Goal: Task Accomplishment & Management: Use online tool/utility

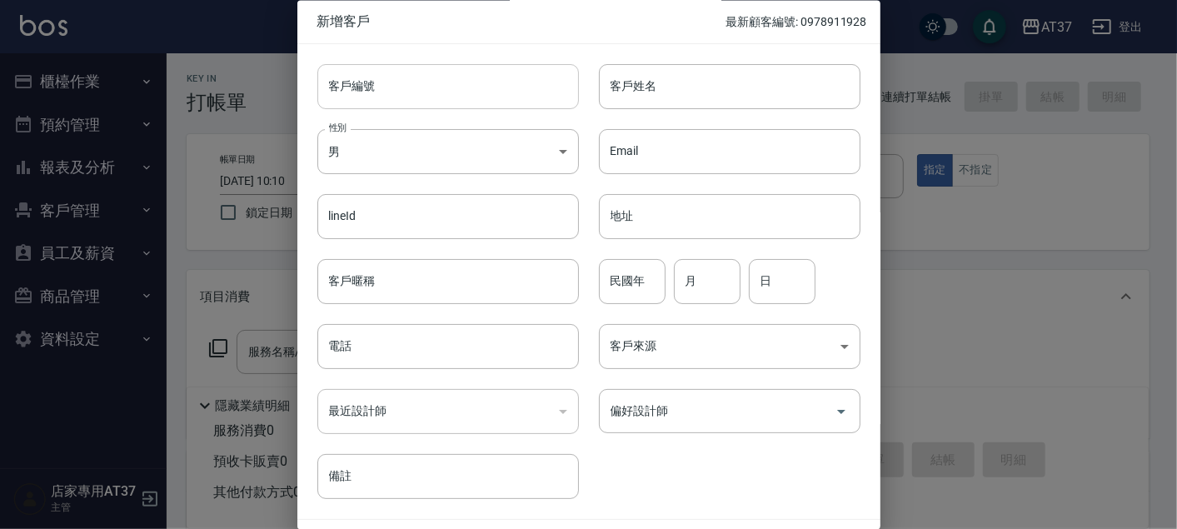
click at [463, 85] on input "客戶編號" at bounding box center [447, 86] width 261 height 45
drag, startPoint x: 399, startPoint y: 85, endPoint x: 322, endPoint y: 100, distance: 78.1
click at [322, 100] on input "0983662582" at bounding box center [428, 86] width 223 height 45
type input "0983662582"
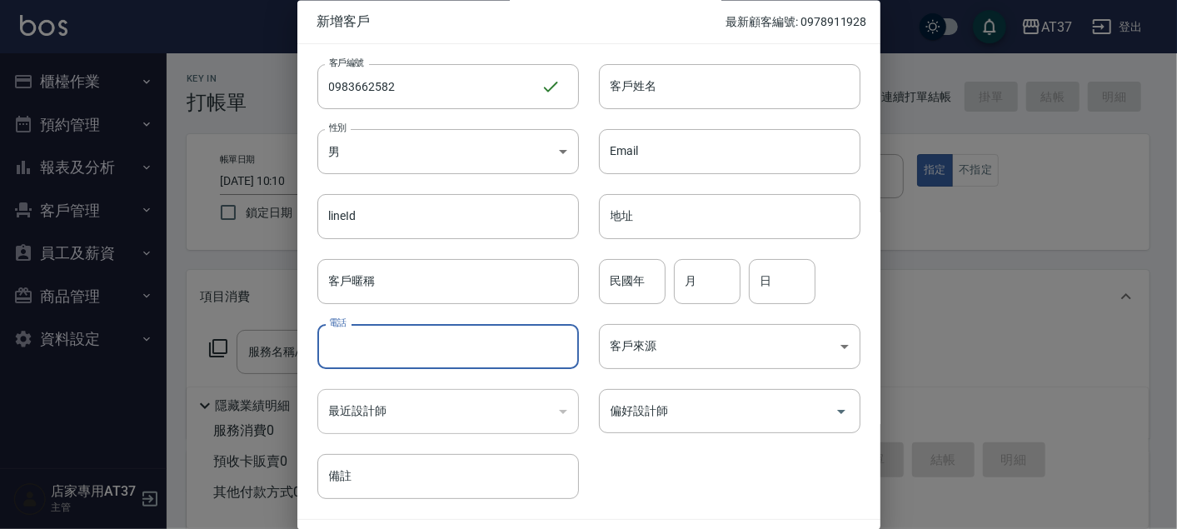
paste input "0983662582"
type input "0983662582"
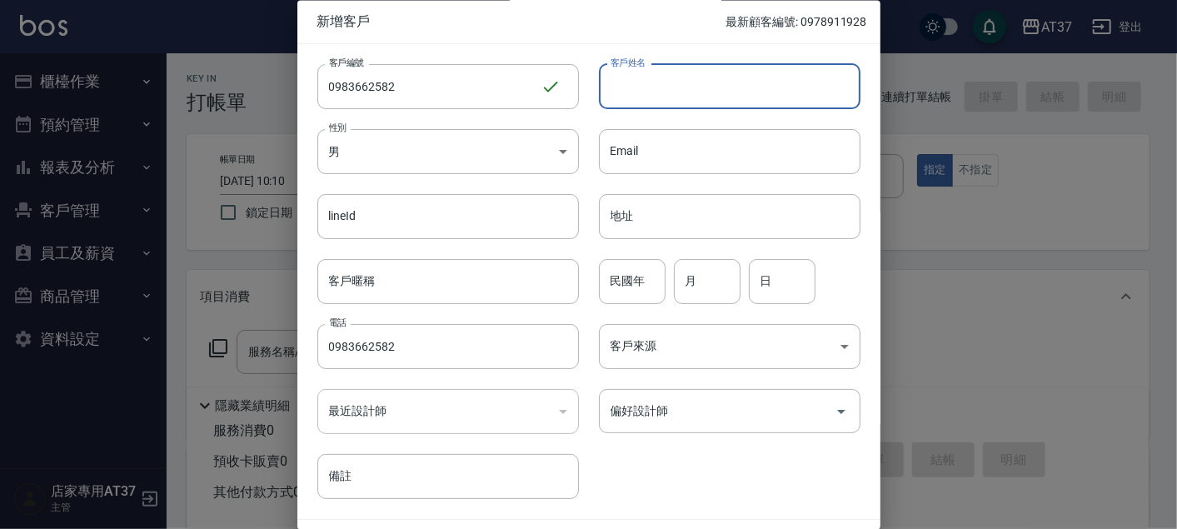
click at [724, 83] on input "客戶姓名" at bounding box center [729, 86] width 261 height 45
type input "[PERSON_NAME]"
click at [634, 290] on input "民國年" at bounding box center [632, 281] width 67 height 45
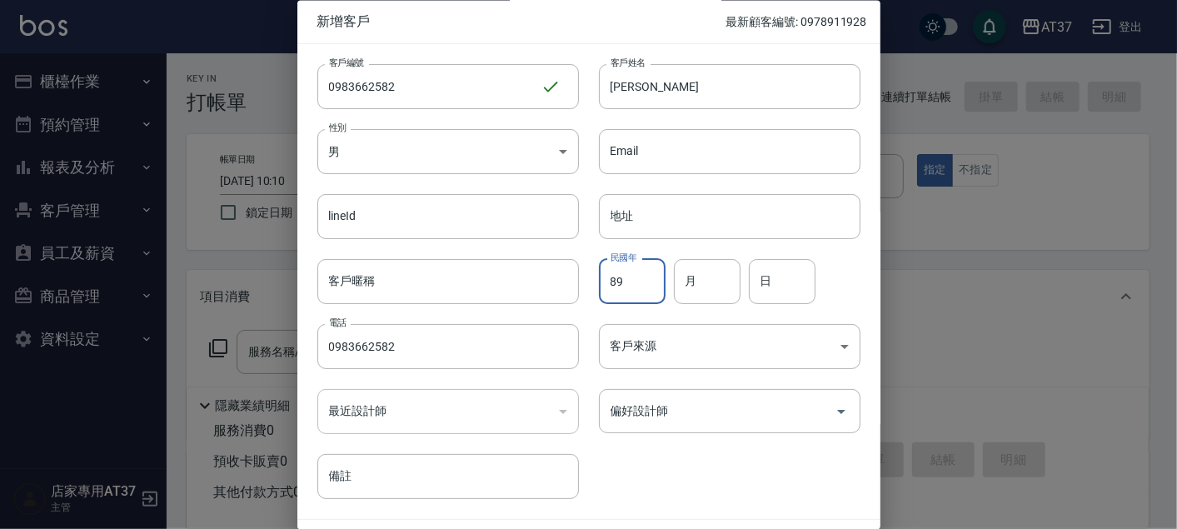
type input "89"
type input "10"
type input "18"
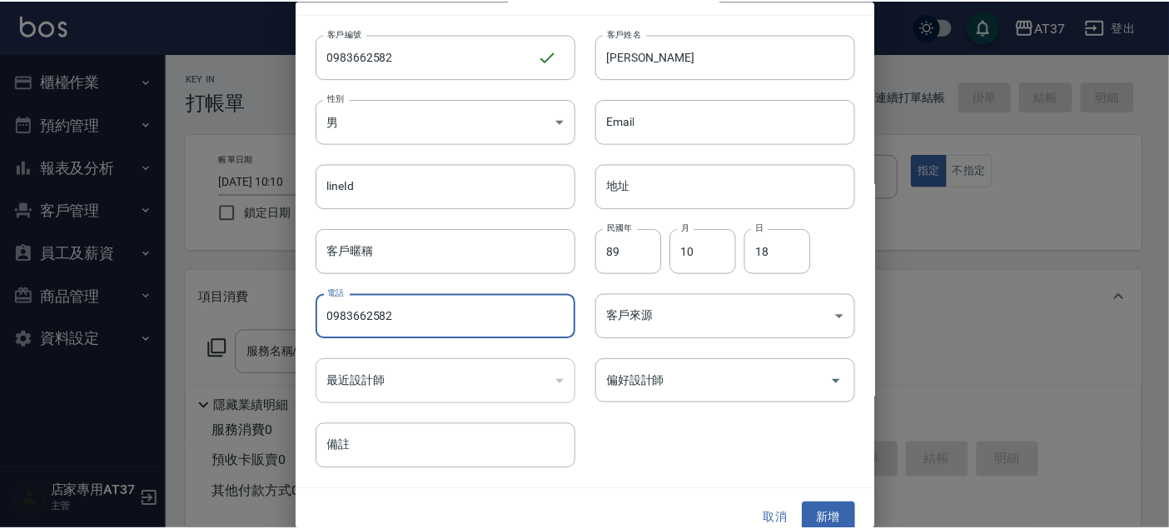
scroll to position [47, 0]
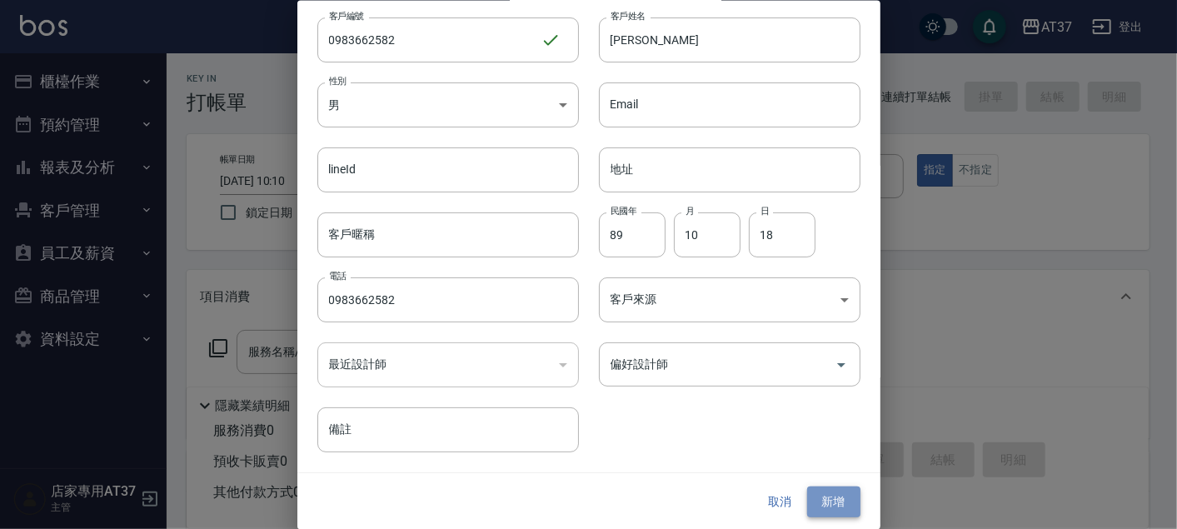
click at [838, 504] on button "新增" at bounding box center [833, 501] width 53 height 31
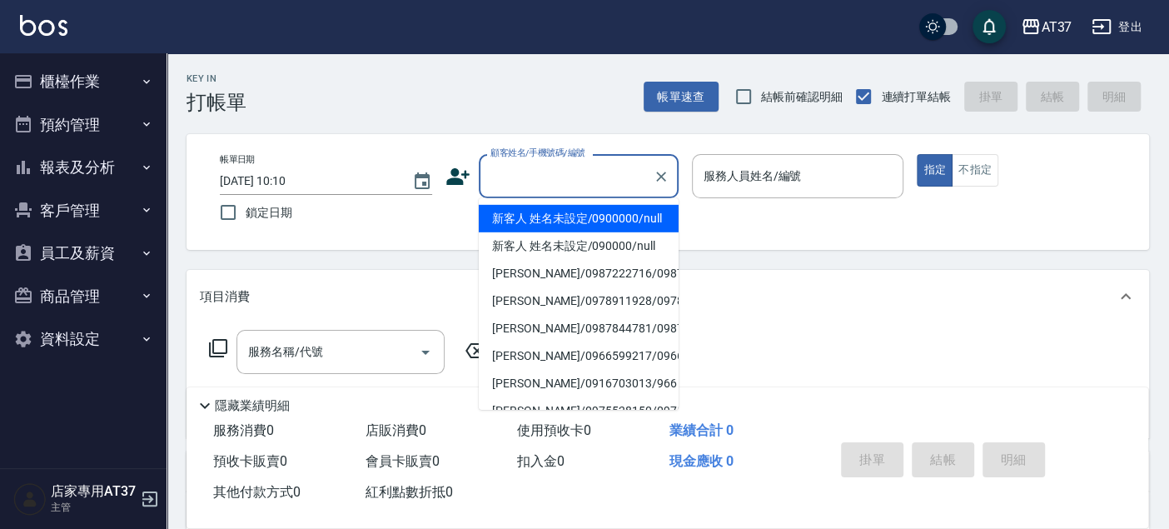
paste input "0983662582"
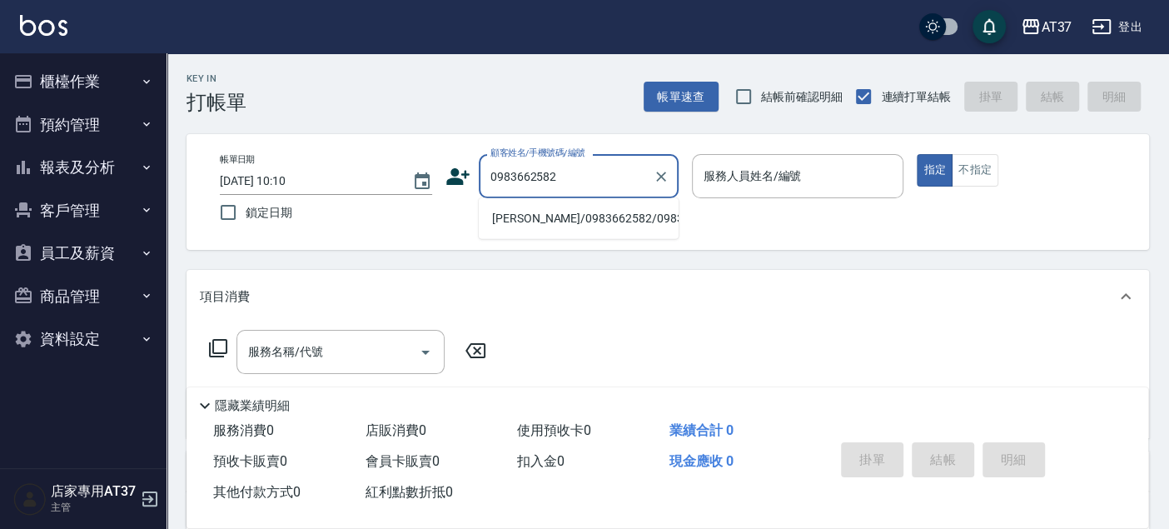
click at [610, 221] on li "[PERSON_NAME]/0983662582/0983662582" at bounding box center [579, 218] width 200 height 27
type input "[PERSON_NAME]/0983662582/0983662582"
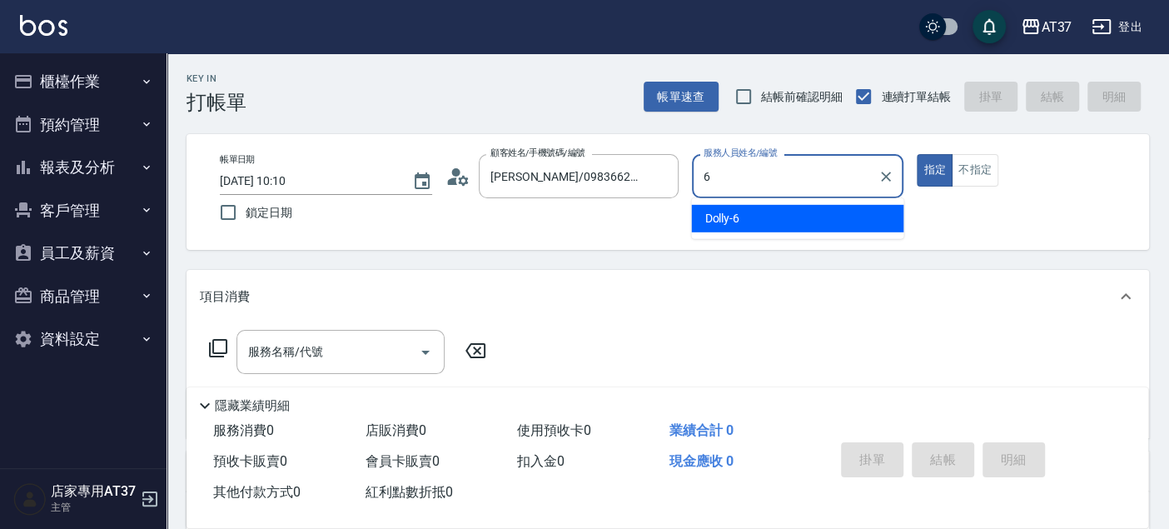
type input "Dolly-6"
type button "true"
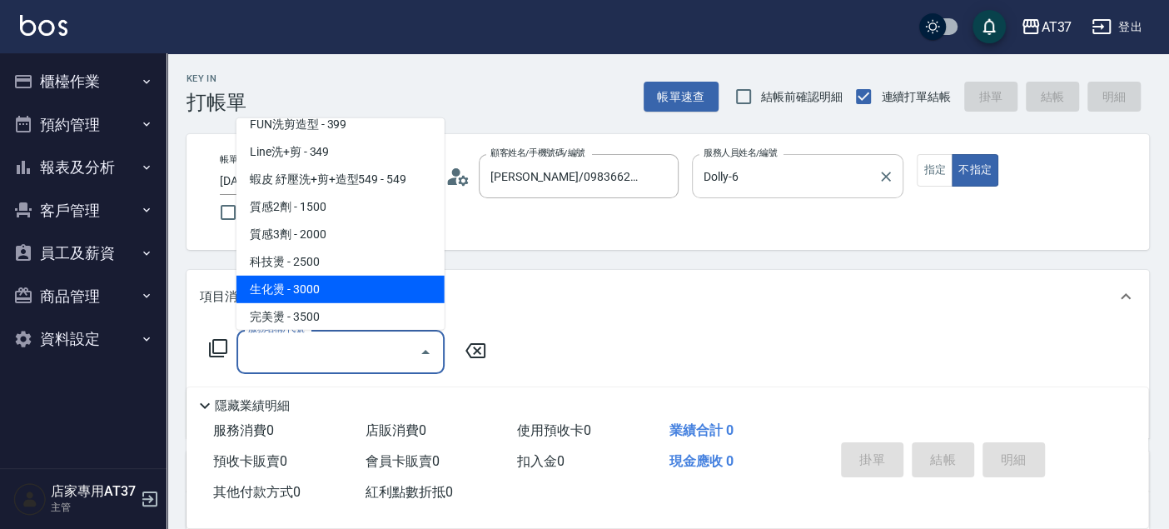
scroll to position [747, 0]
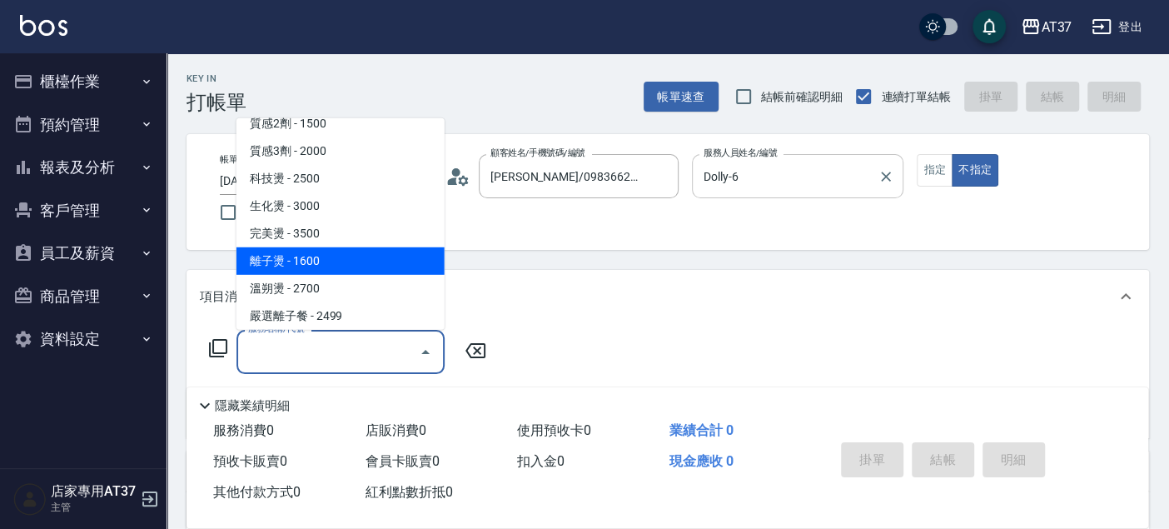
type input "離子燙(306)"
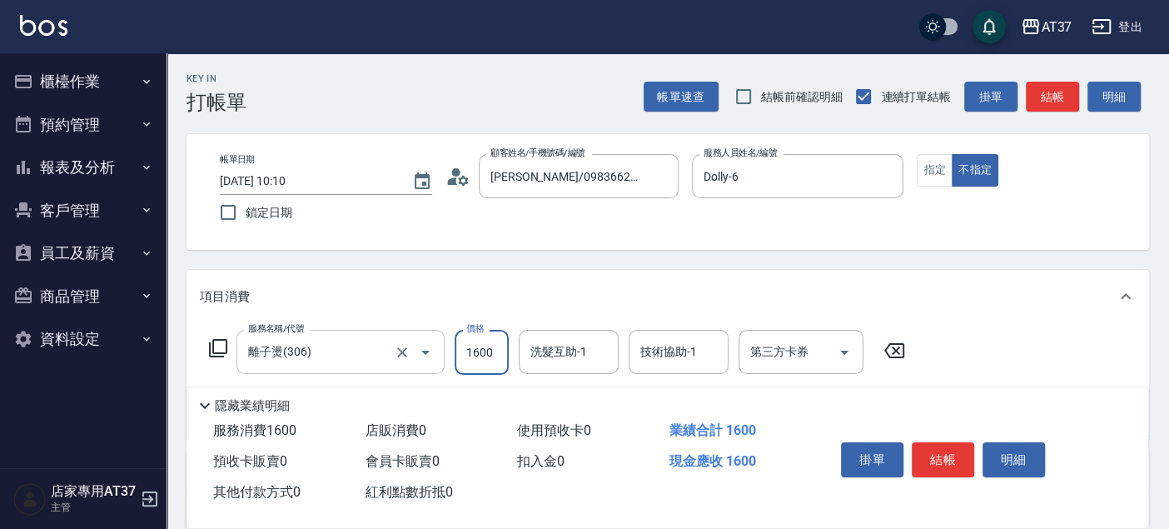
click at [418, 361] on button "Open" at bounding box center [425, 352] width 27 height 27
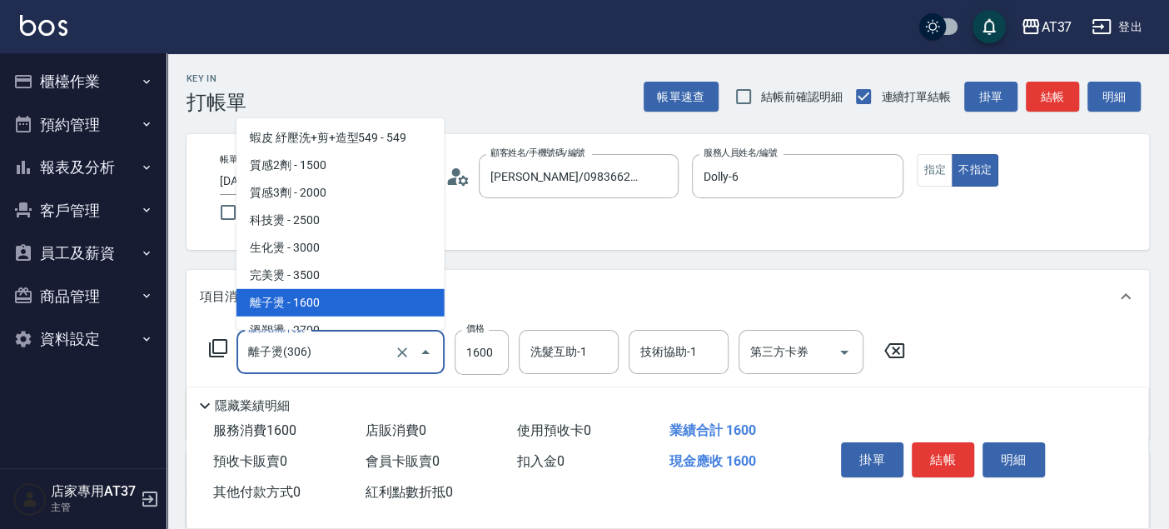
scroll to position [692, 0]
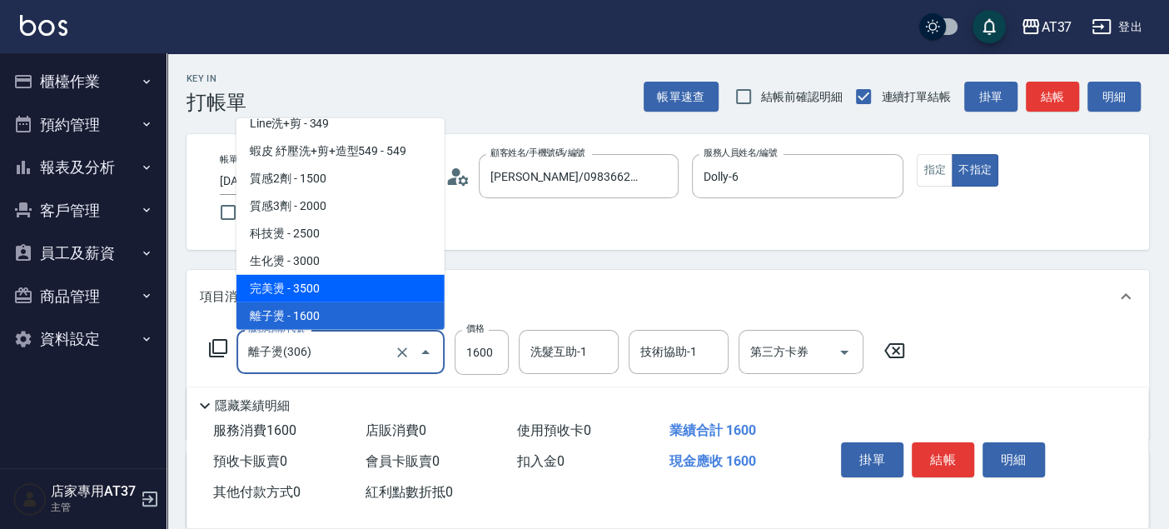
click at [539, 258] on div "Key In 打帳單 帳單速查 結帳前確認明細 連續打單結帳 掛單 結帳 明細 帳單日期 [DATE] 10:10 鎖定日期 顧客姓名/手機號碼/編號 [PE…" at bounding box center [668, 431] width 1003 height 756
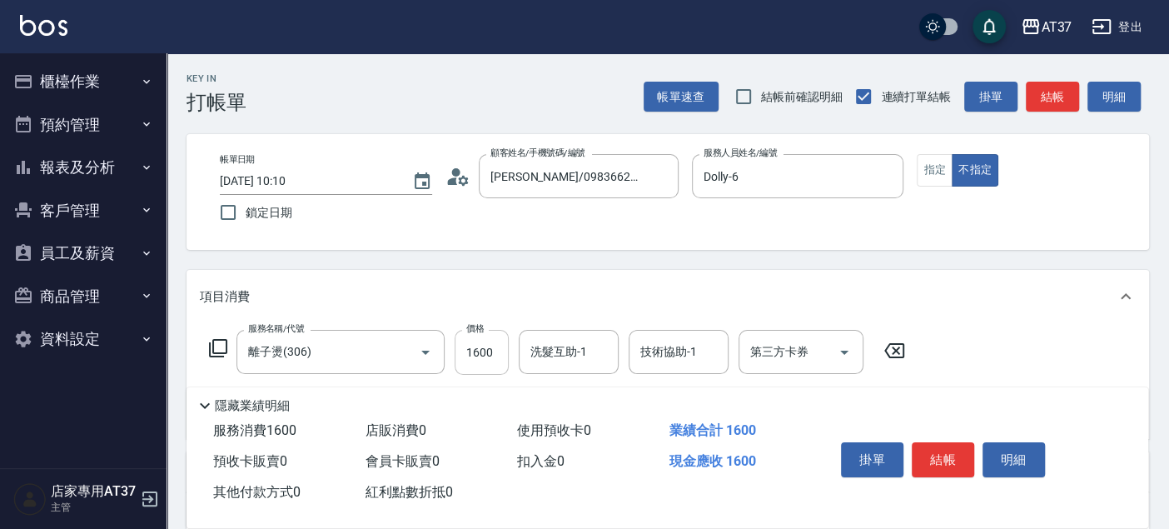
click at [480, 356] on input "1600" at bounding box center [482, 352] width 54 height 45
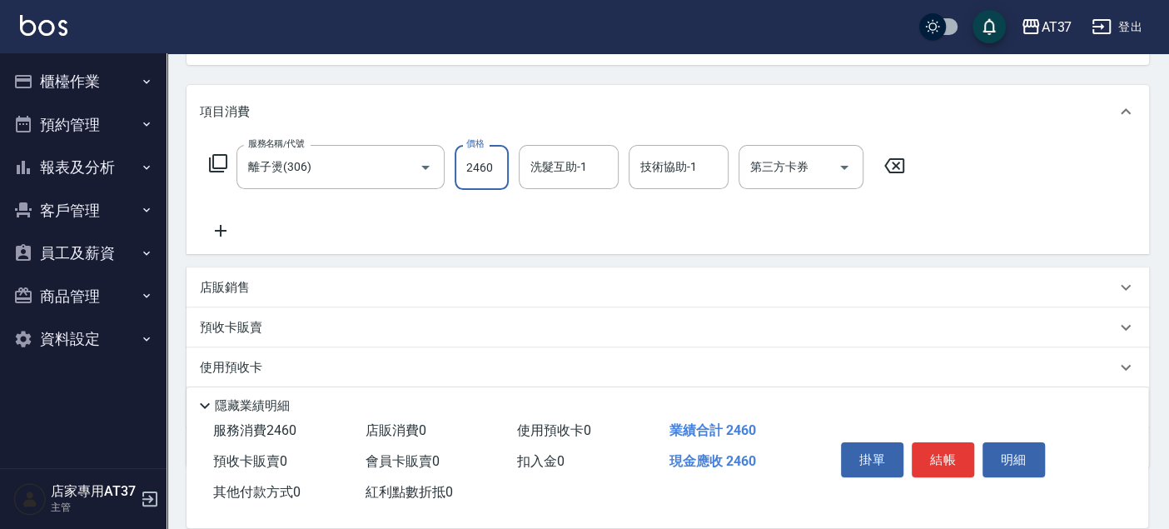
type input "2460"
click at [216, 291] on p "店販銷售" at bounding box center [225, 287] width 50 height 17
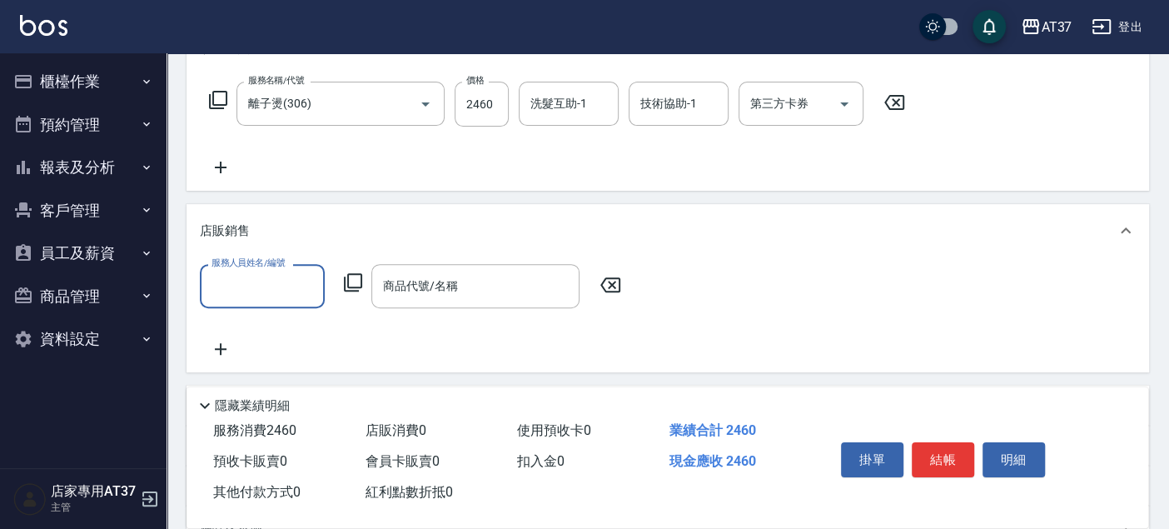
scroll to position [277, 0]
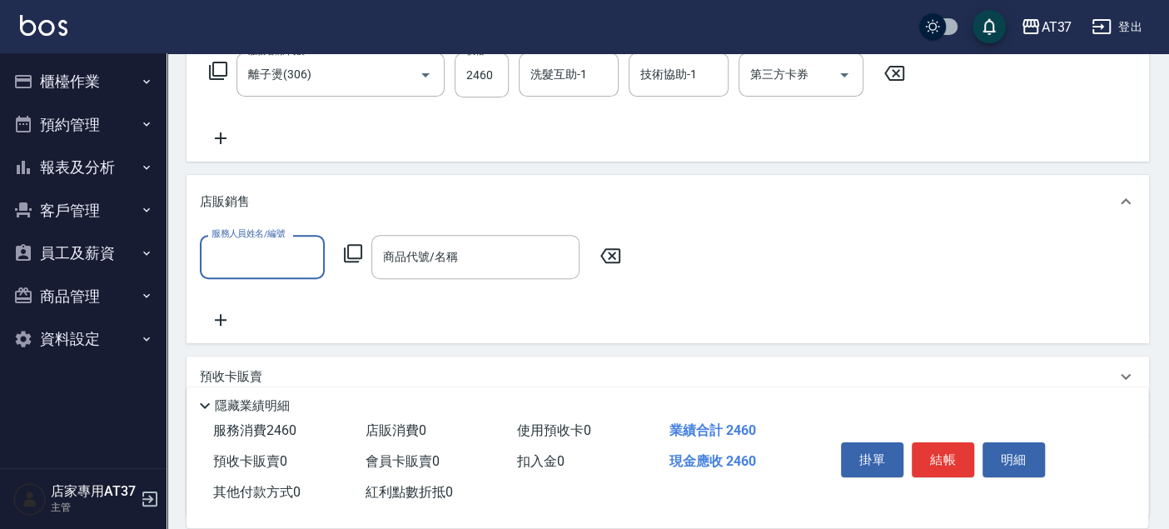
click at [276, 248] on input "服務人員姓名/編號" at bounding box center [262, 256] width 110 height 29
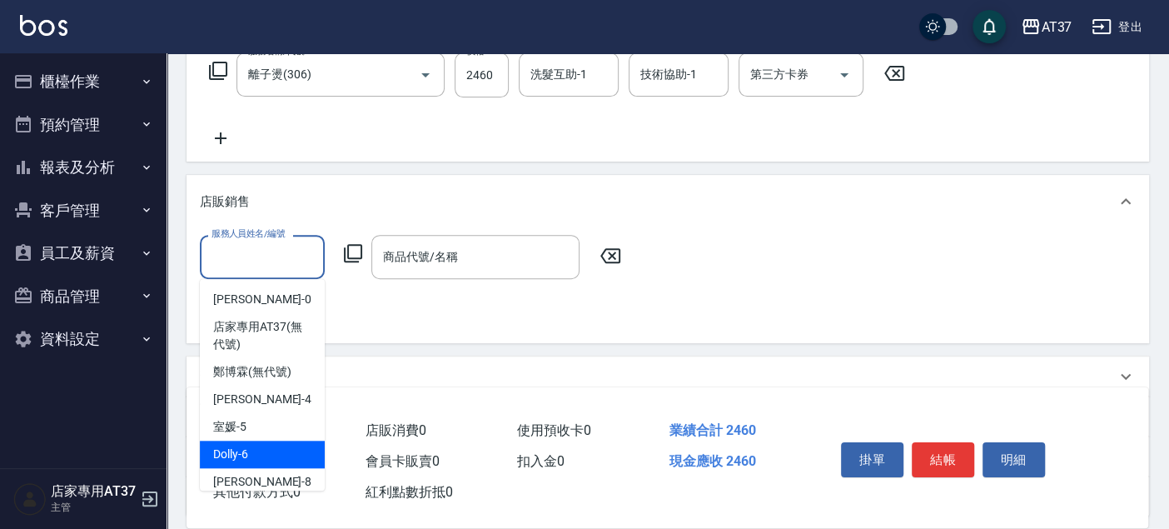
click at [273, 448] on div "Dolly -6" at bounding box center [262, 453] width 125 height 27
type input "Dolly-6"
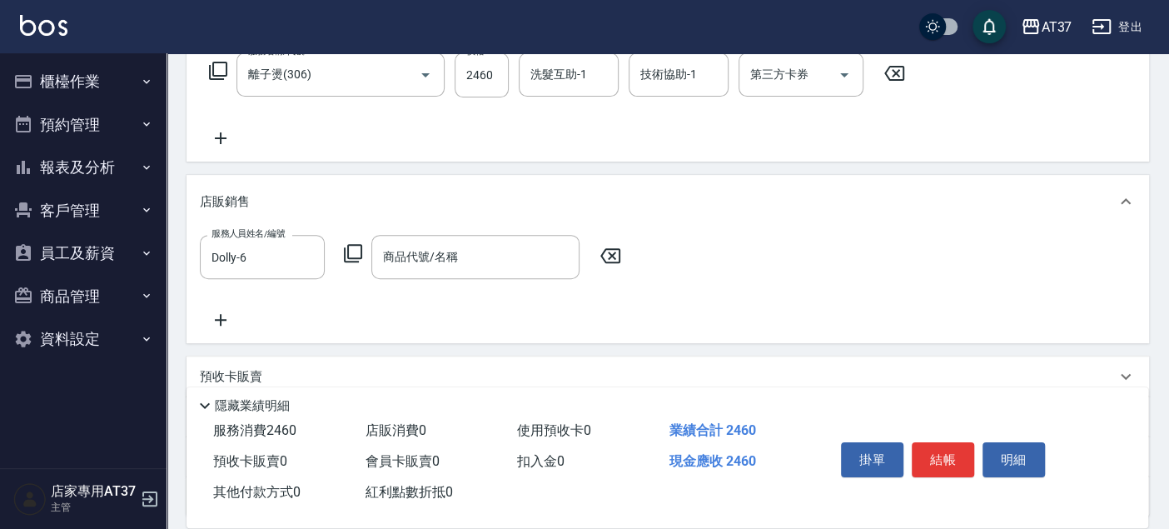
click at [351, 252] on icon at bounding box center [353, 253] width 20 height 20
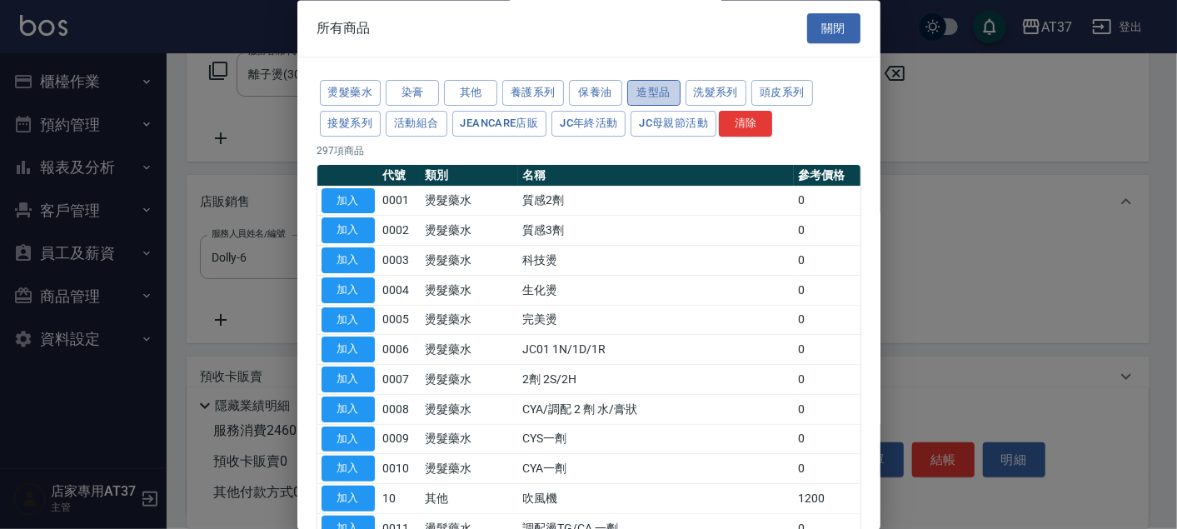
click at [650, 92] on button "造型品" at bounding box center [653, 94] width 53 height 26
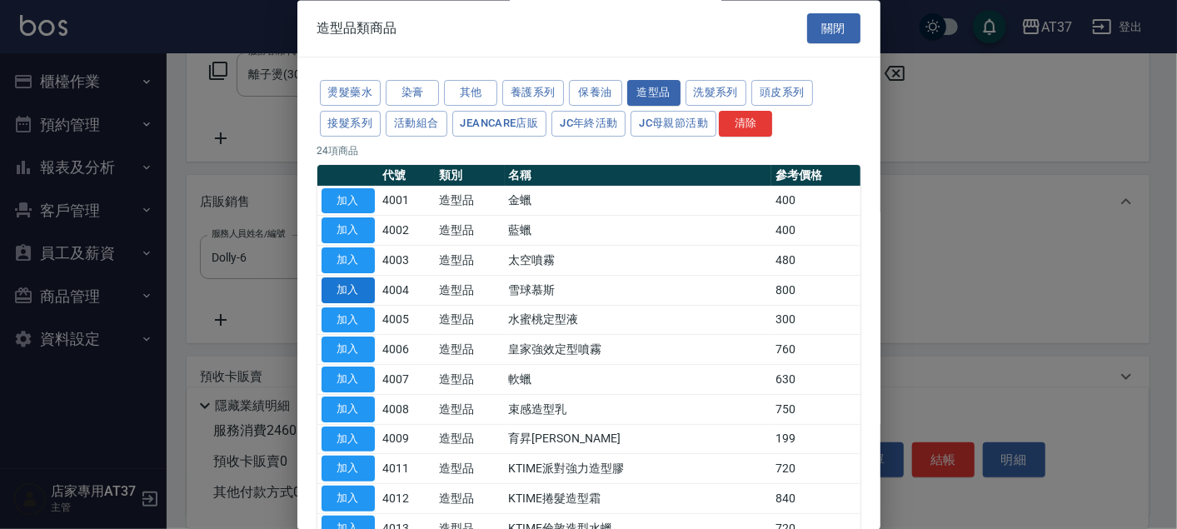
click at [343, 288] on button "加入" at bounding box center [347, 290] width 53 height 26
type input "雪球慕斯"
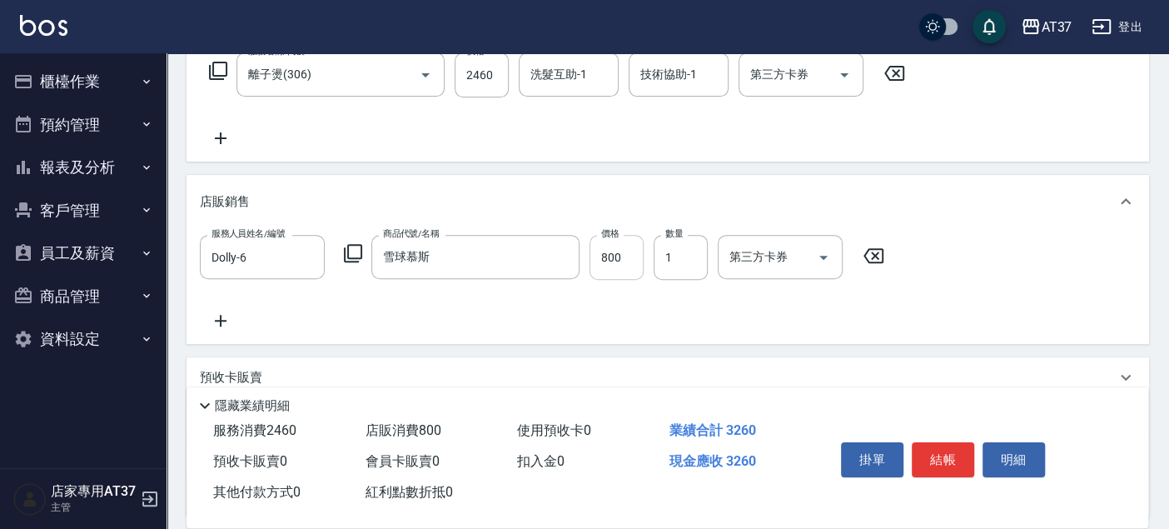
click at [631, 256] on input "800" at bounding box center [617, 257] width 54 height 45
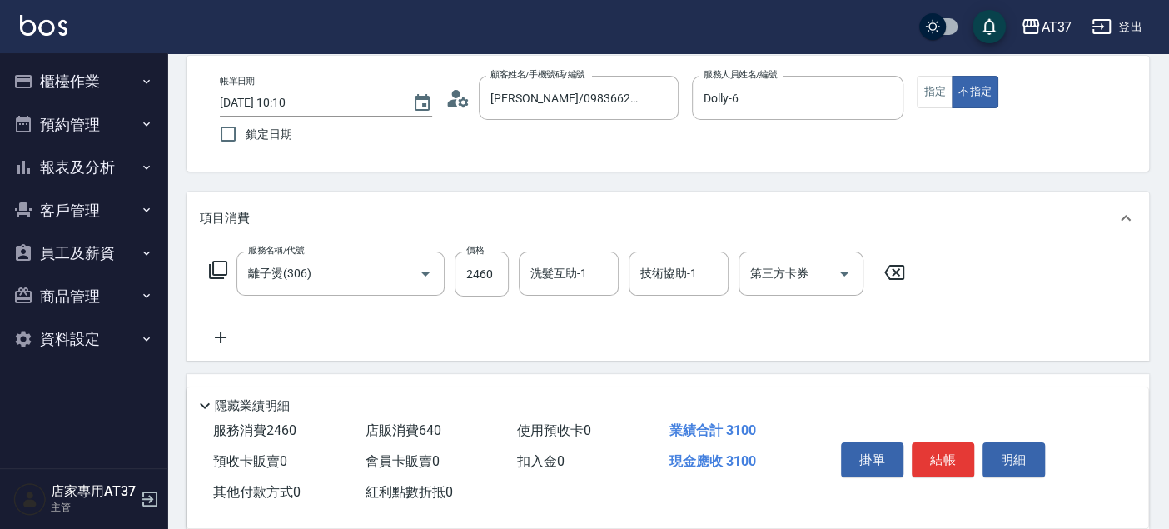
scroll to position [0, 0]
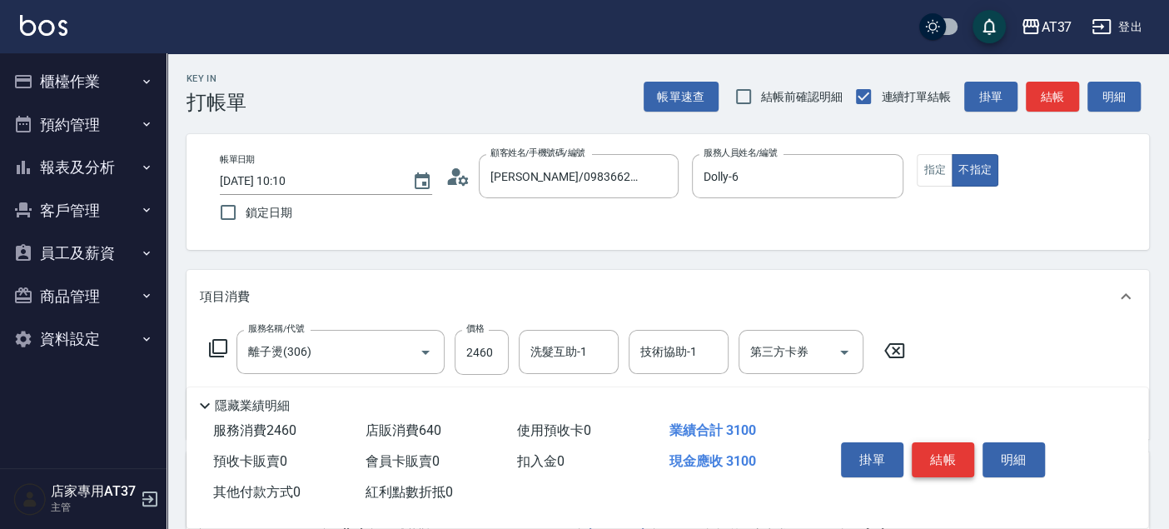
type input "640"
click at [944, 456] on button "結帳" at bounding box center [943, 459] width 62 height 35
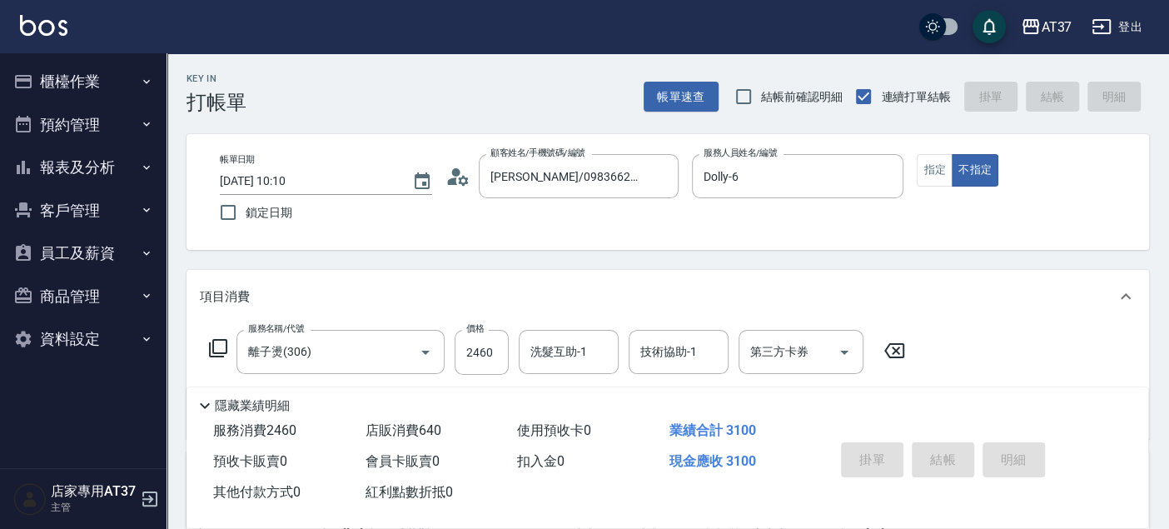
type input "[DATE] 10:12"
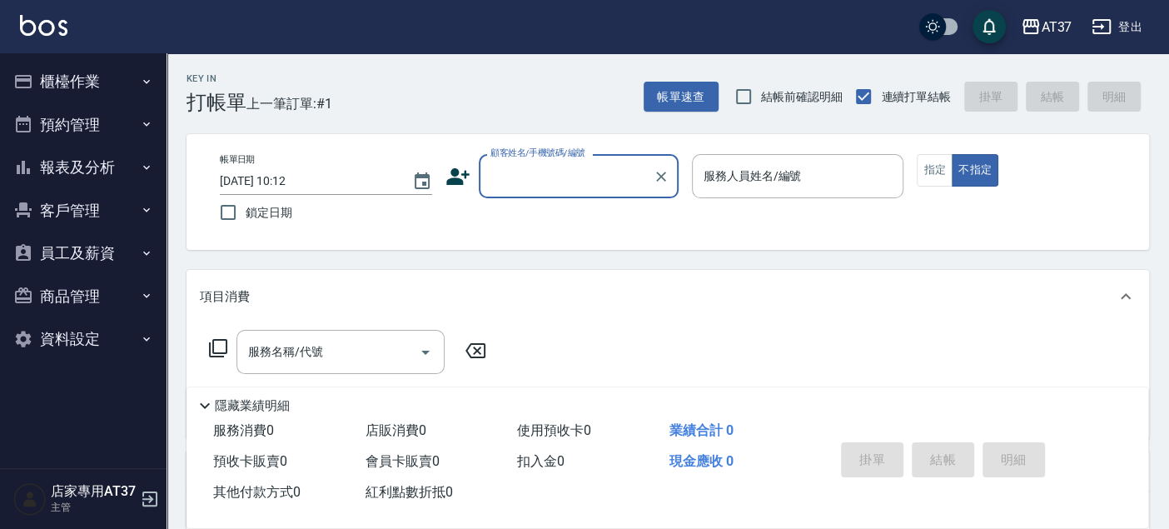
click at [102, 156] on button "報表及分析" at bounding box center [83, 167] width 153 height 43
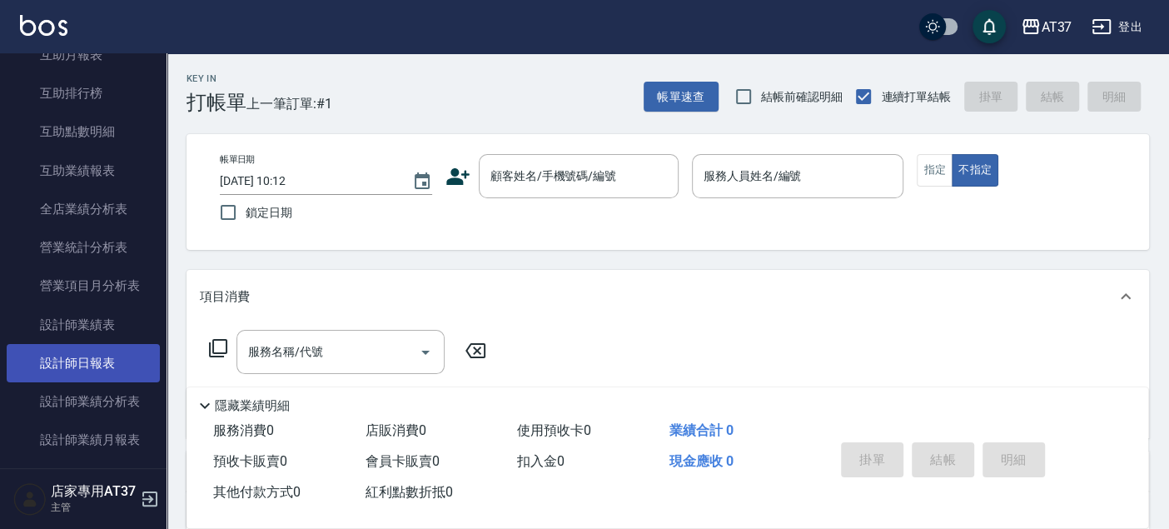
scroll to position [370, 0]
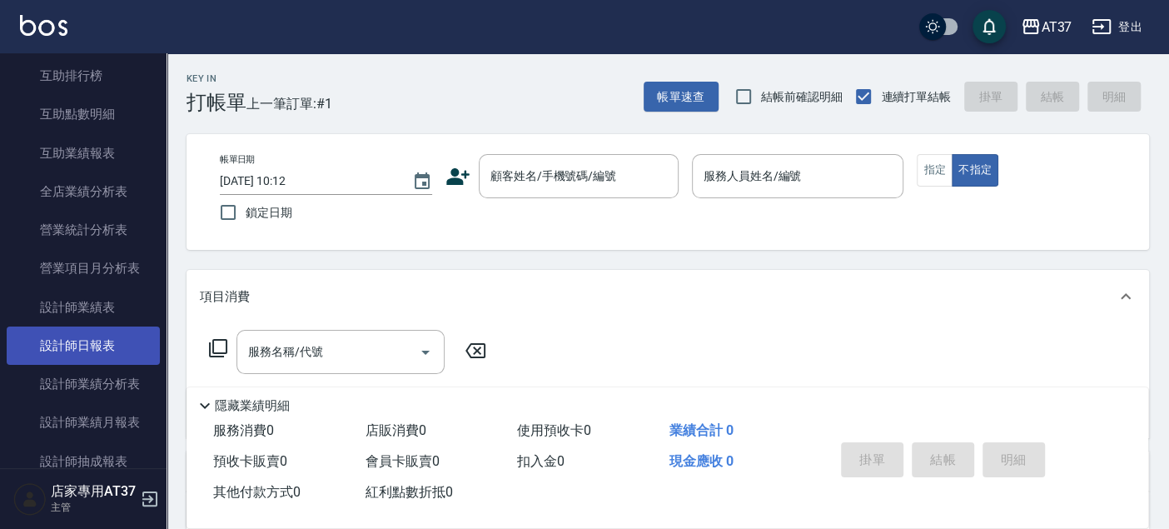
click at [115, 350] on link "設計師日報表" at bounding box center [83, 345] width 153 height 38
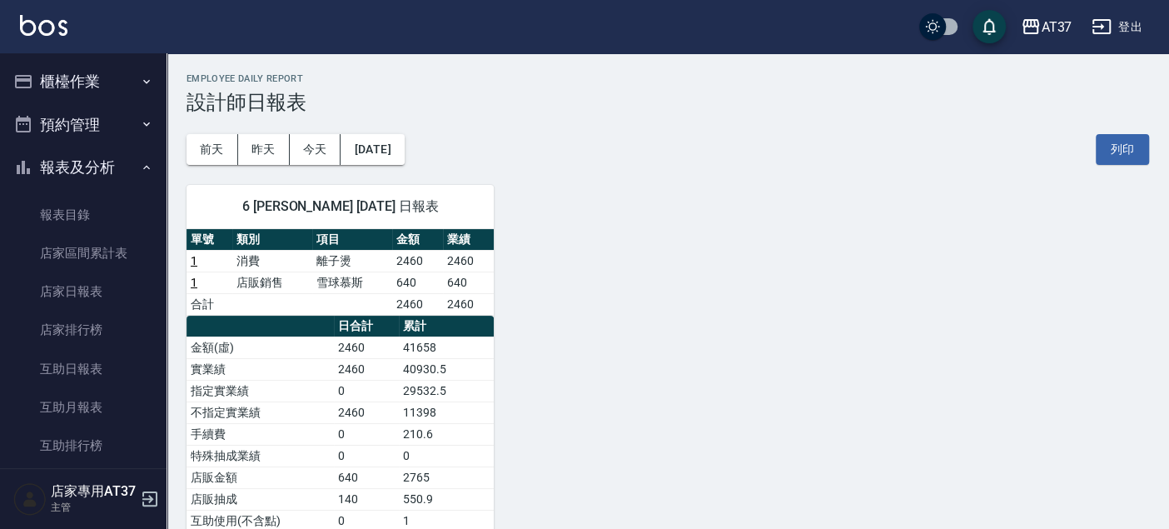
click at [79, 72] on button "櫃檯作業" at bounding box center [83, 81] width 153 height 43
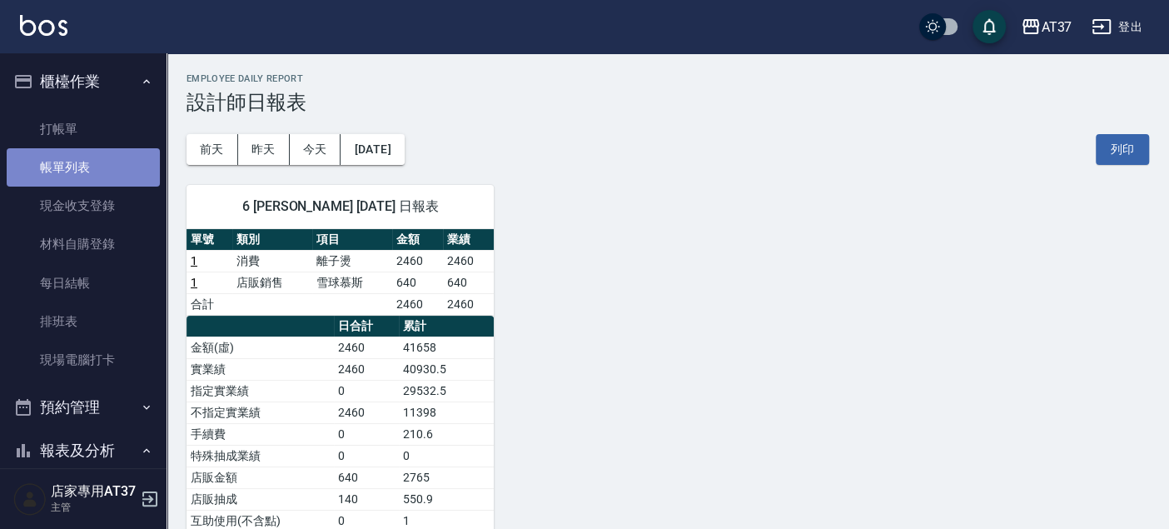
click at [83, 177] on link "帳單列表" at bounding box center [83, 167] width 153 height 38
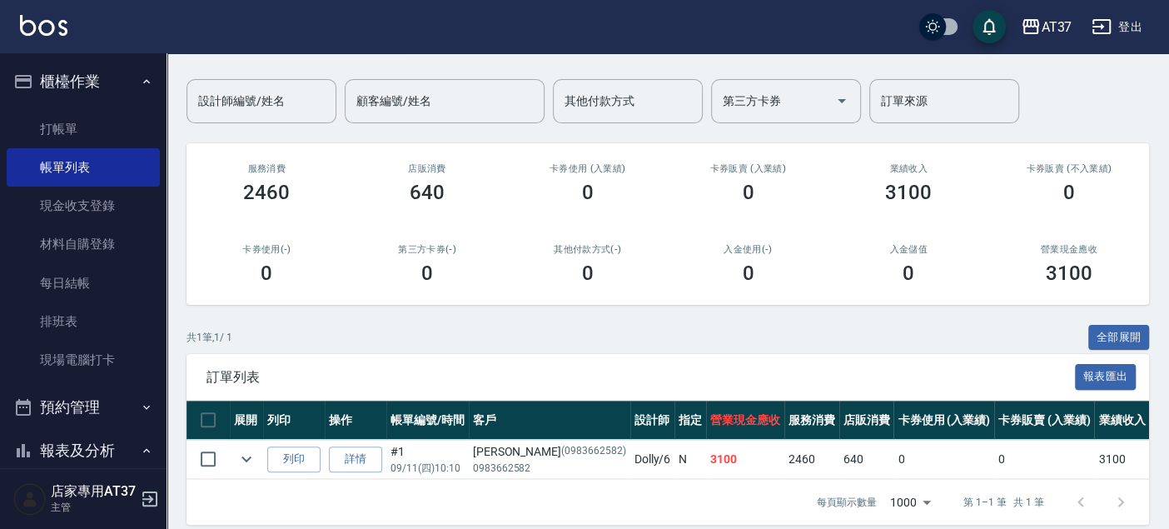
scroll to position [142, 0]
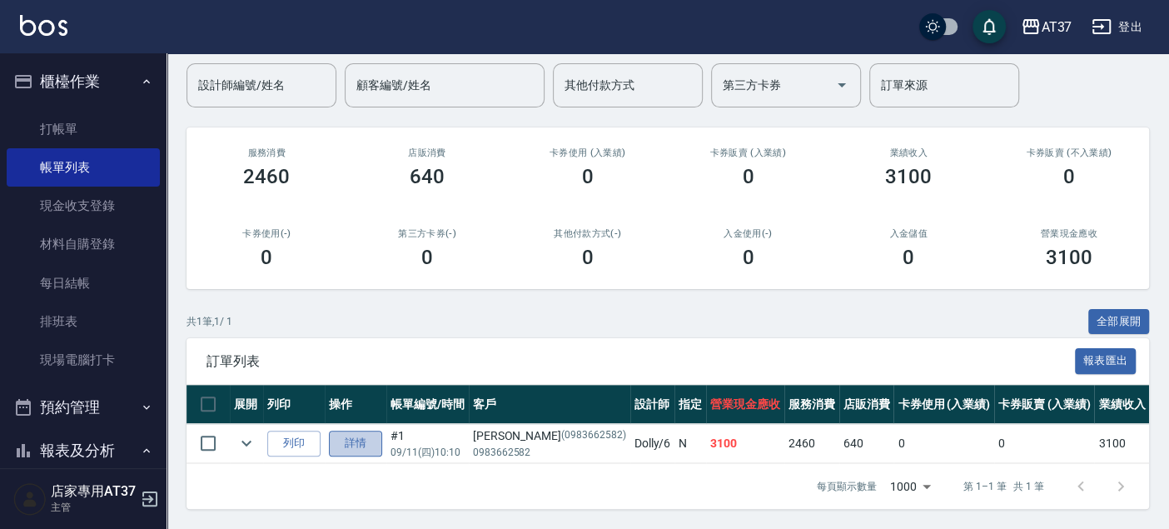
click at [368, 430] on link "詳情" at bounding box center [355, 443] width 53 height 26
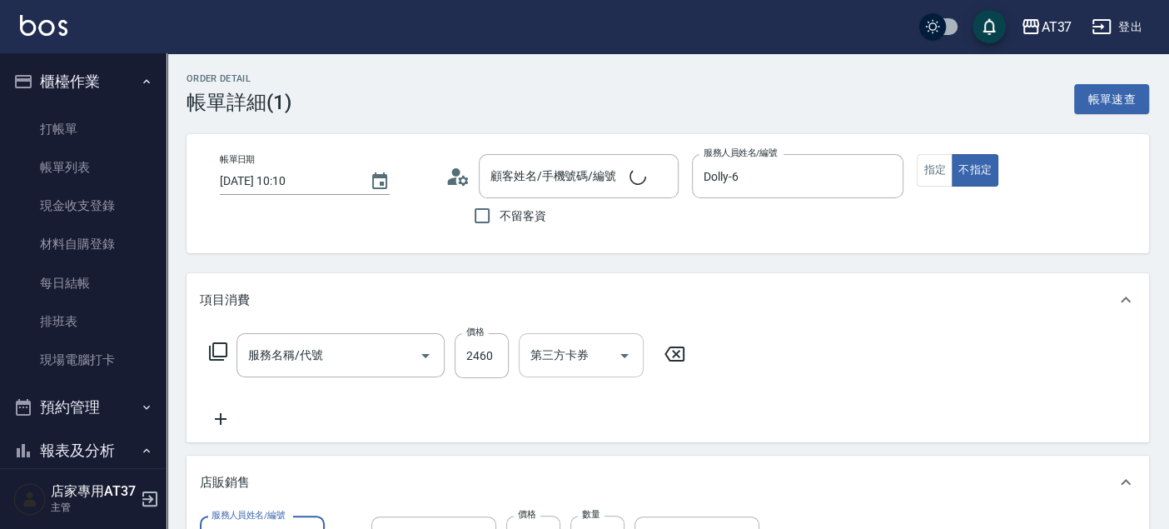
type input "[DATE] 10:10"
type input "Dolly-6"
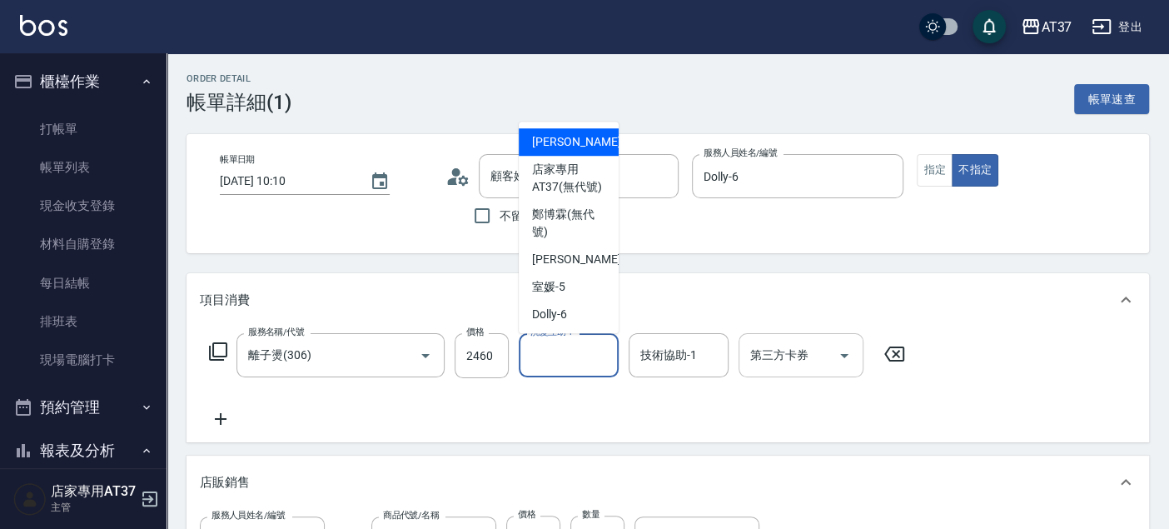
type input "離子燙(306)"
type input "雪球慕斯"
click at [560, 361] on div "洗髮互助-1 洗髮互助-1" at bounding box center [569, 355] width 100 height 44
type input "[PERSON_NAME]/0983662582/0983662582"
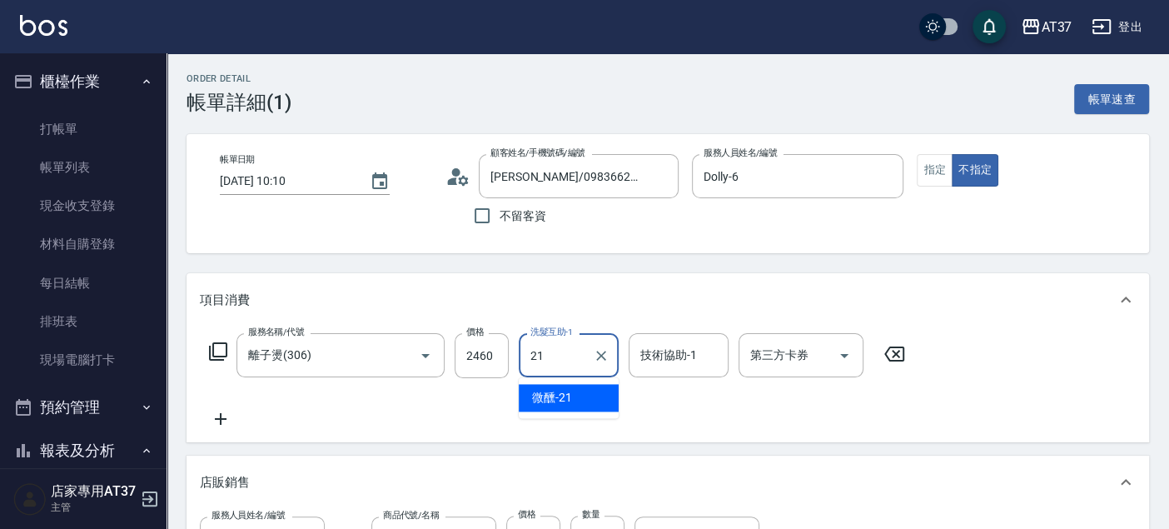
type input "微醺-21"
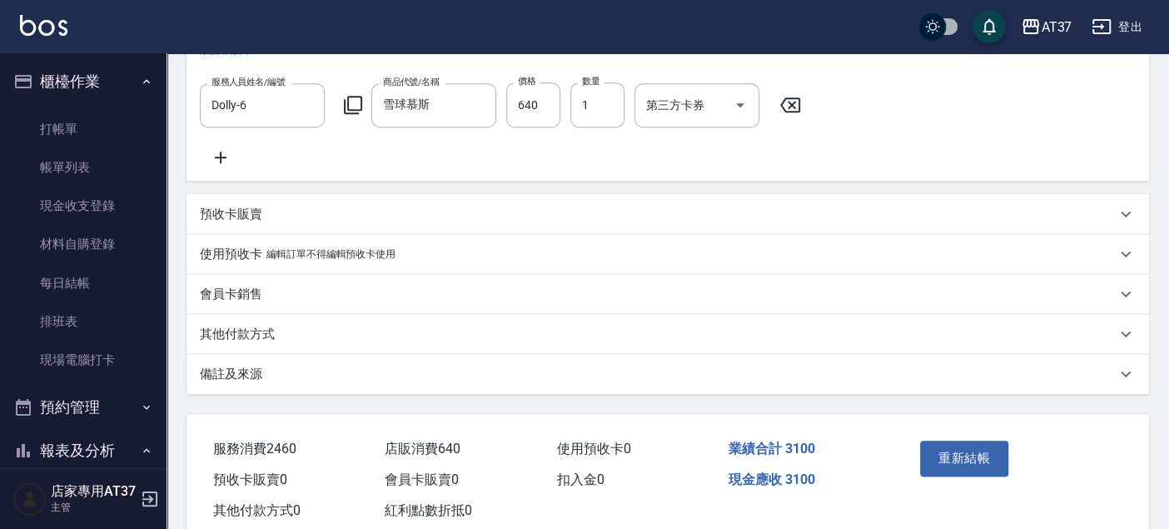
scroll to position [462, 0]
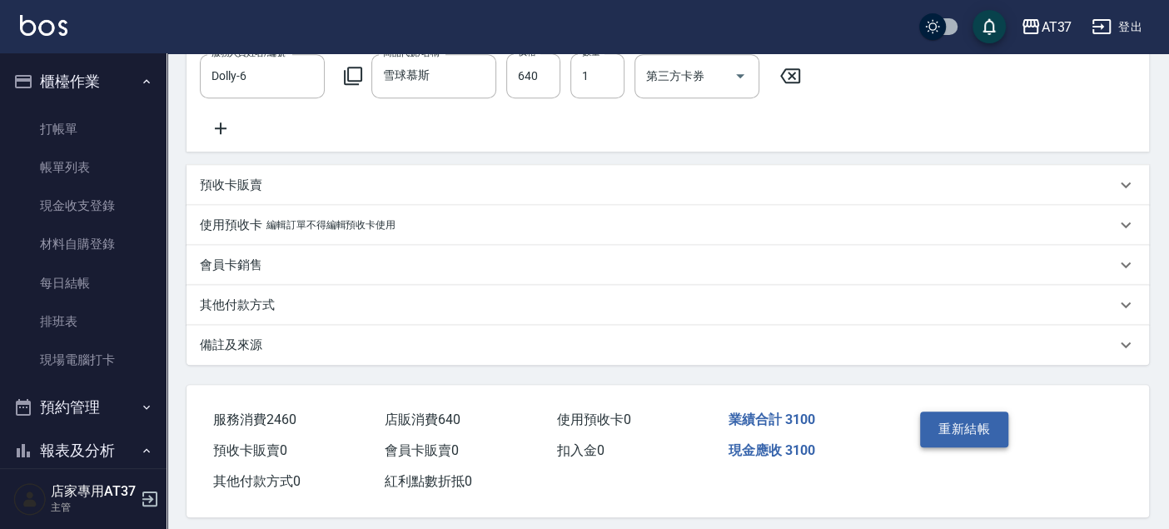
click at [956, 443] on button "重新結帳" at bounding box center [964, 428] width 88 height 35
